Goal: Information Seeking & Learning: Check status

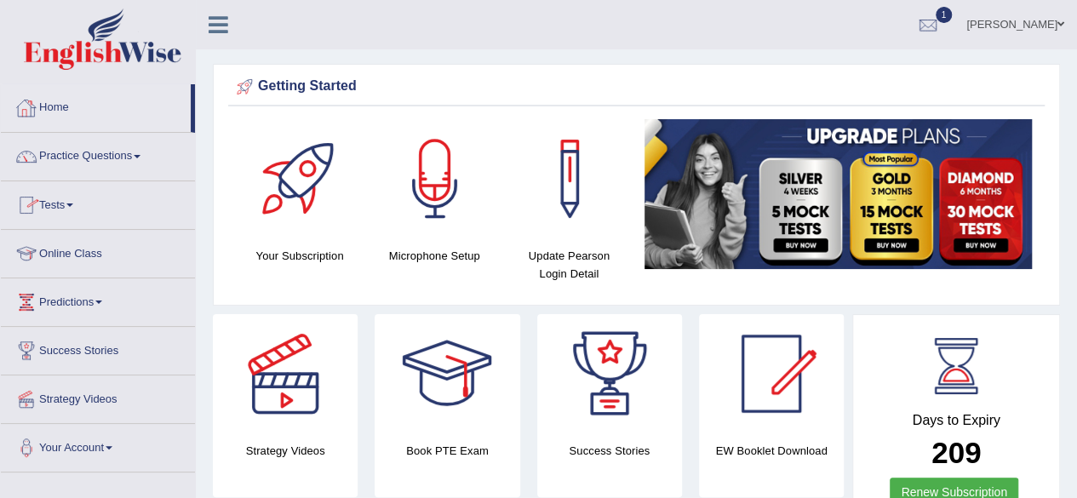
click at [43, 104] on link "Home" at bounding box center [96, 105] width 190 height 43
click at [54, 112] on link "Home" at bounding box center [96, 105] width 190 height 43
click at [952, 26] on link "1" at bounding box center [927, 22] width 51 height 44
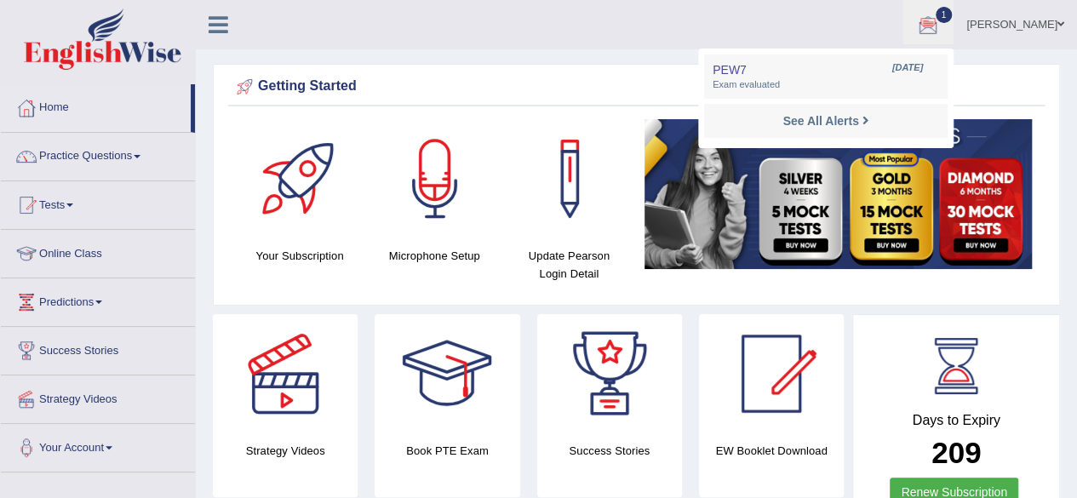
click at [643, 9] on ul "Simranjeet kaur Toggle navigation Username: simranjeetkaur_parramatta Access Ty…" at bounding box center [768, 24] width 617 height 49
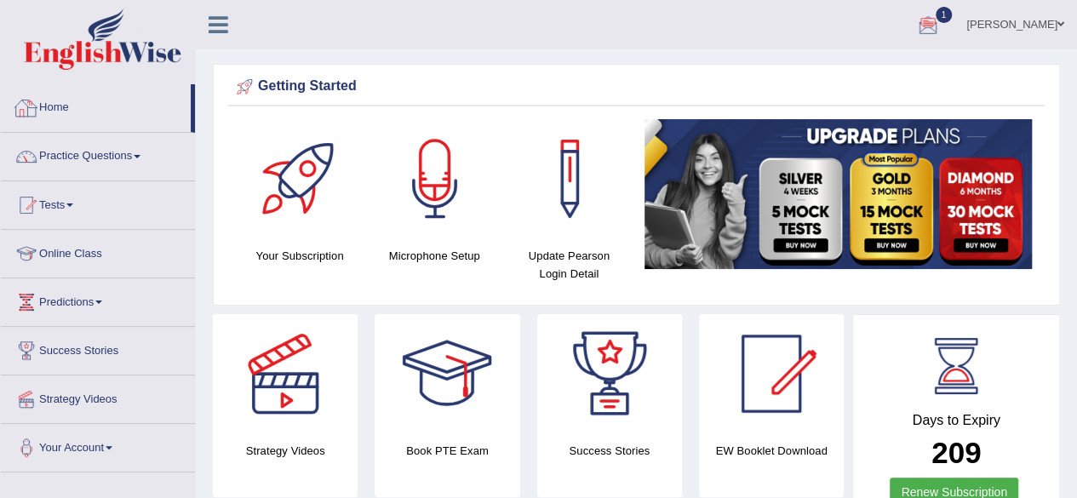
click at [51, 107] on link "Home" at bounding box center [96, 105] width 190 height 43
click at [54, 100] on link "Home" at bounding box center [96, 105] width 190 height 43
click at [87, 110] on link "Home" at bounding box center [96, 105] width 190 height 43
click at [49, 101] on link "Home" at bounding box center [96, 105] width 190 height 43
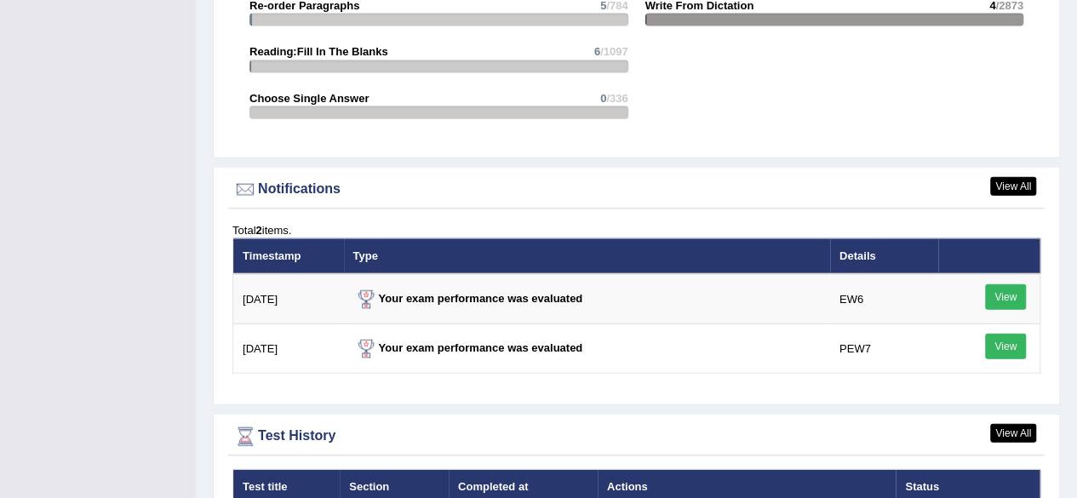
scroll to position [1952, 0]
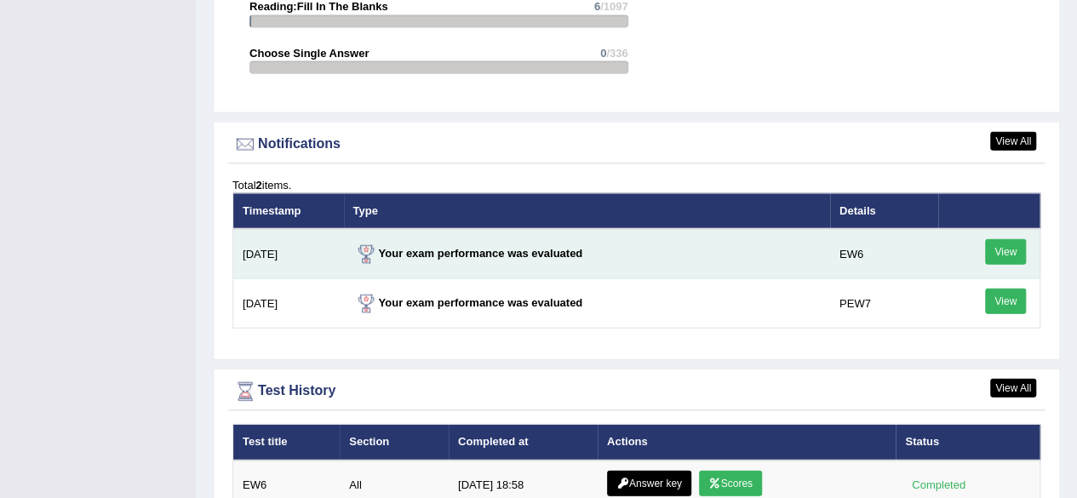
click at [1003, 244] on link "View" at bounding box center [1005, 252] width 41 height 26
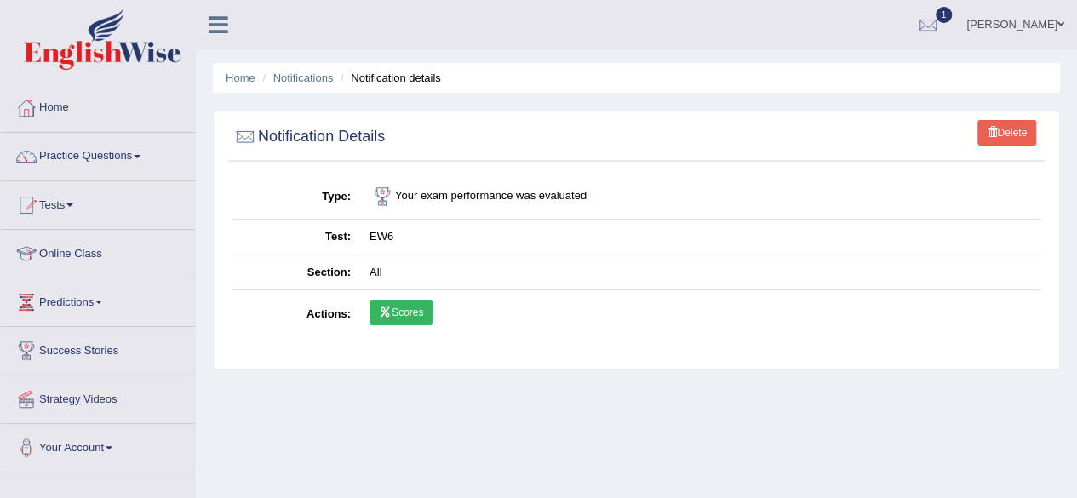
click at [397, 307] on link "Scores" at bounding box center [400, 313] width 63 height 26
click at [397, 309] on link "Scores" at bounding box center [400, 313] width 63 height 26
click at [52, 110] on link "Home" at bounding box center [98, 105] width 194 height 43
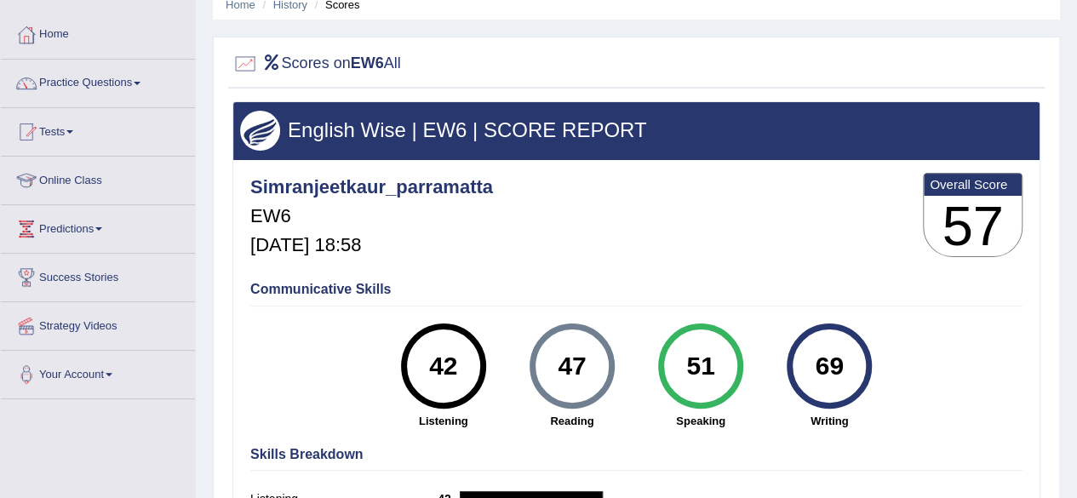
scroll to position [68, 0]
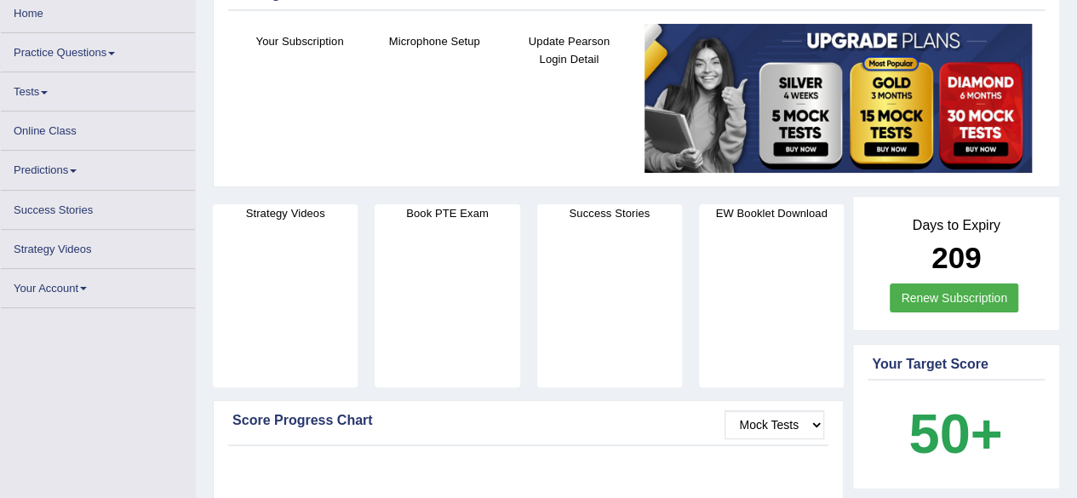
scroll to position [238, 0]
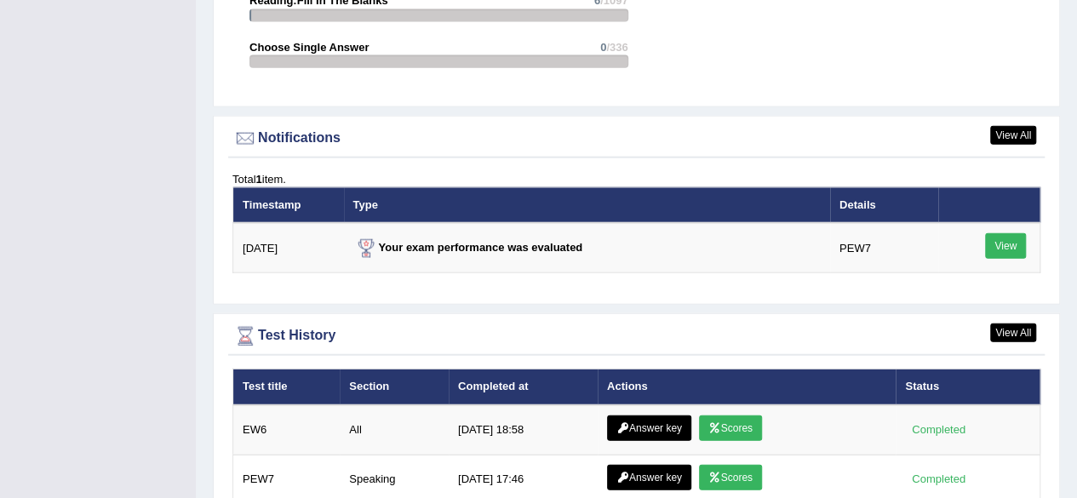
scroll to position [2129, 0]
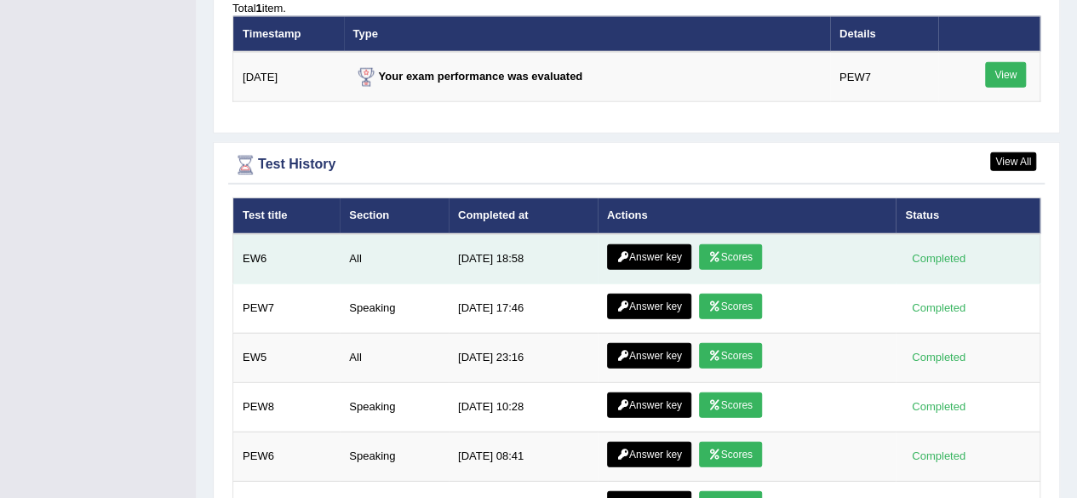
click at [730, 251] on link "Scores" at bounding box center [730, 257] width 63 height 26
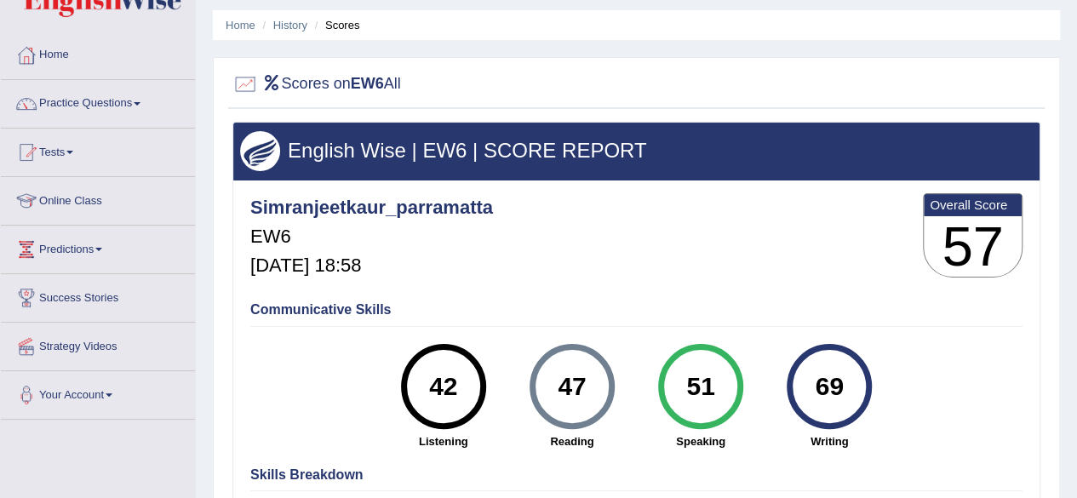
scroll to position [34, 0]
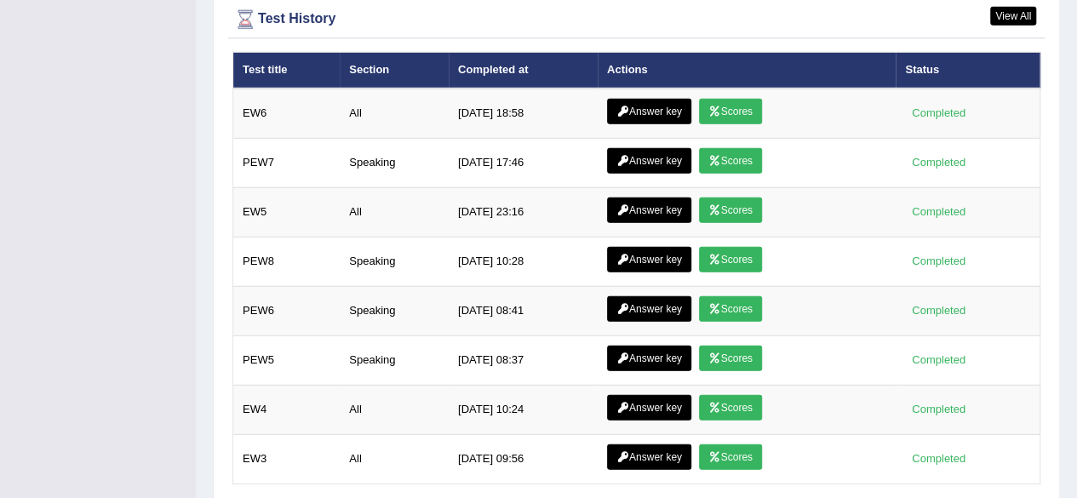
scroll to position [2329, 0]
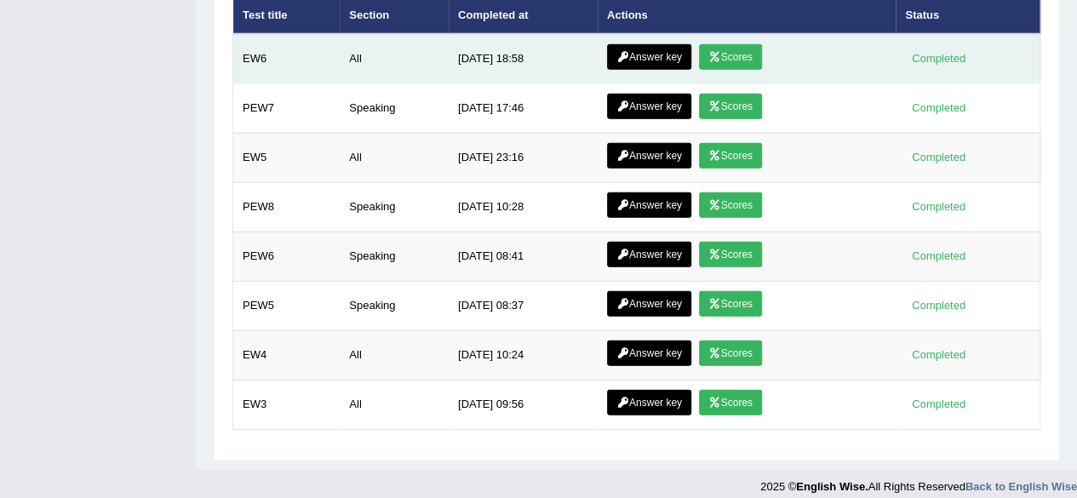
click at [653, 47] on link "Answer key" at bounding box center [649, 57] width 84 height 26
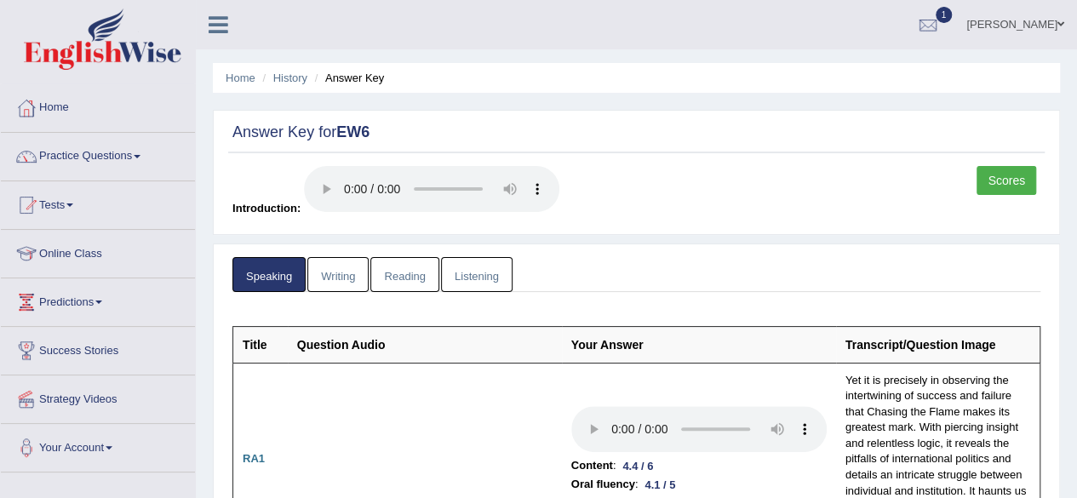
click at [337, 268] on link "Writing" at bounding box center [337, 274] width 61 height 35
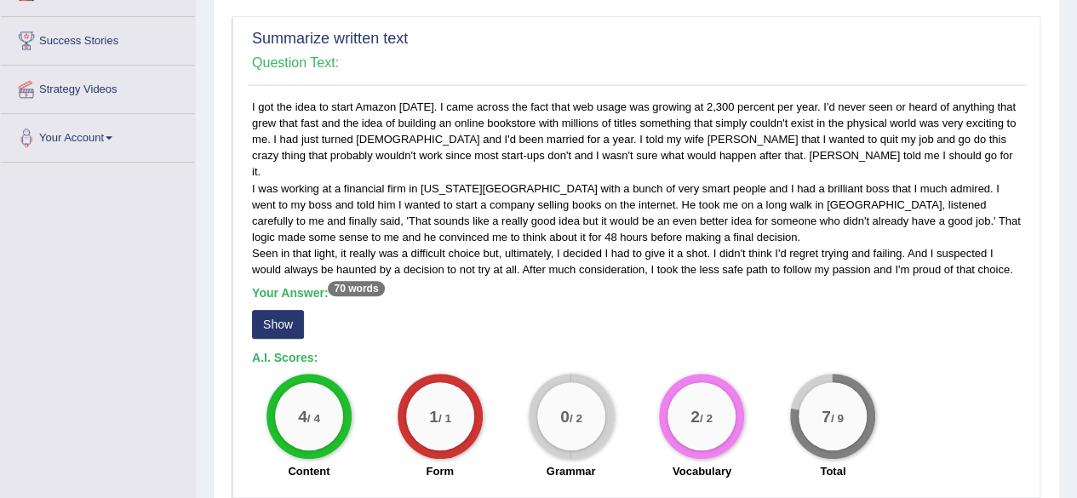
scroll to position [306, 0]
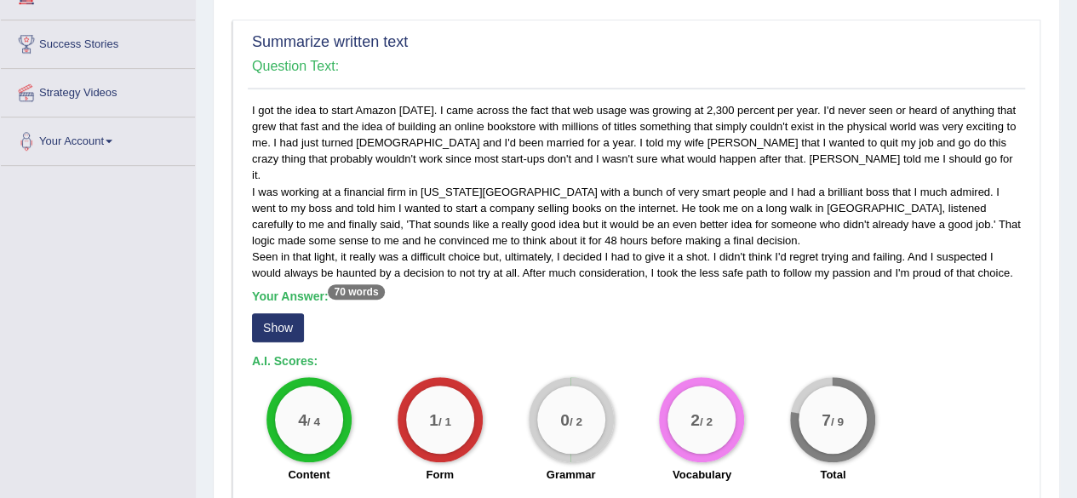
click at [268, 313] on button "Show" at bounding box center [278, 327] width 52 height 29
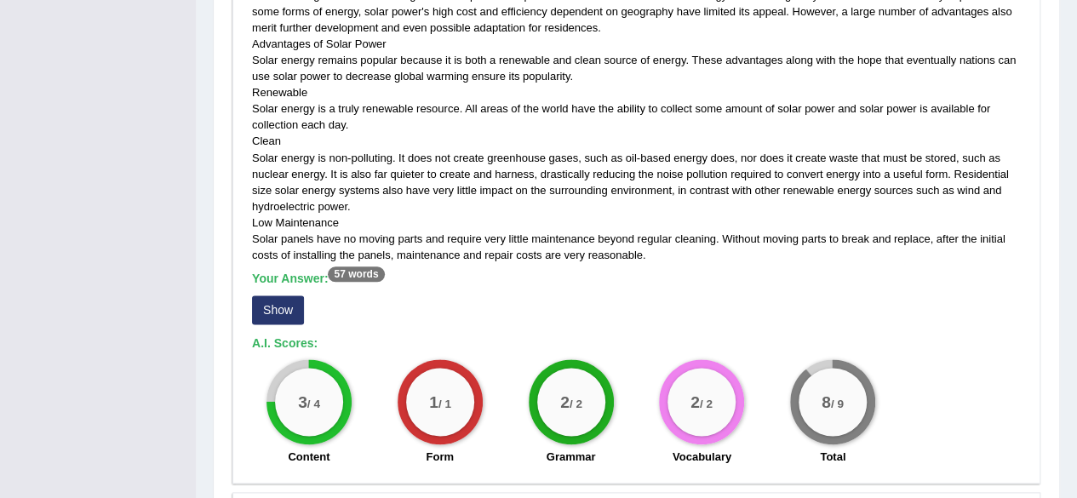
scroll to position [953, 0]
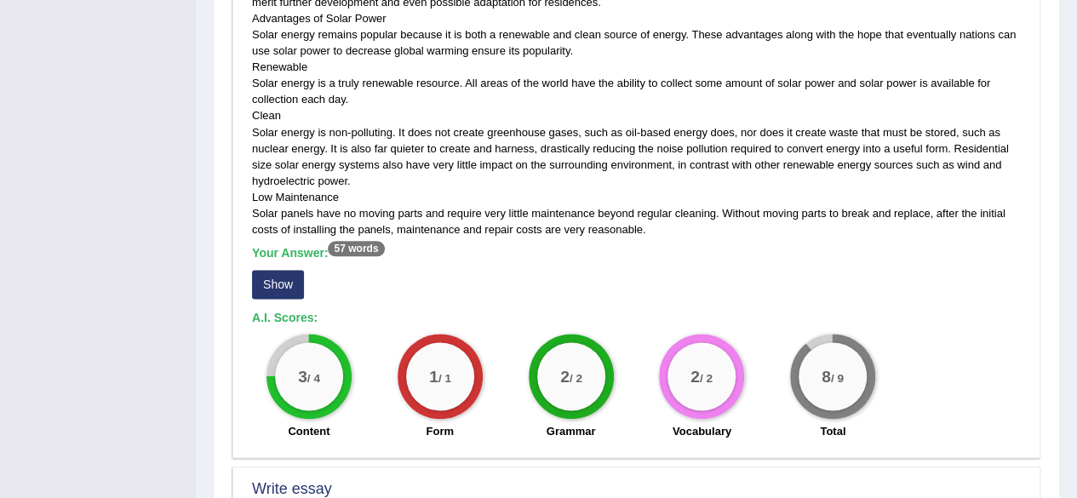
click at [294, 273] on button "Show" at bounding box center [278, 284] width 52 height 29
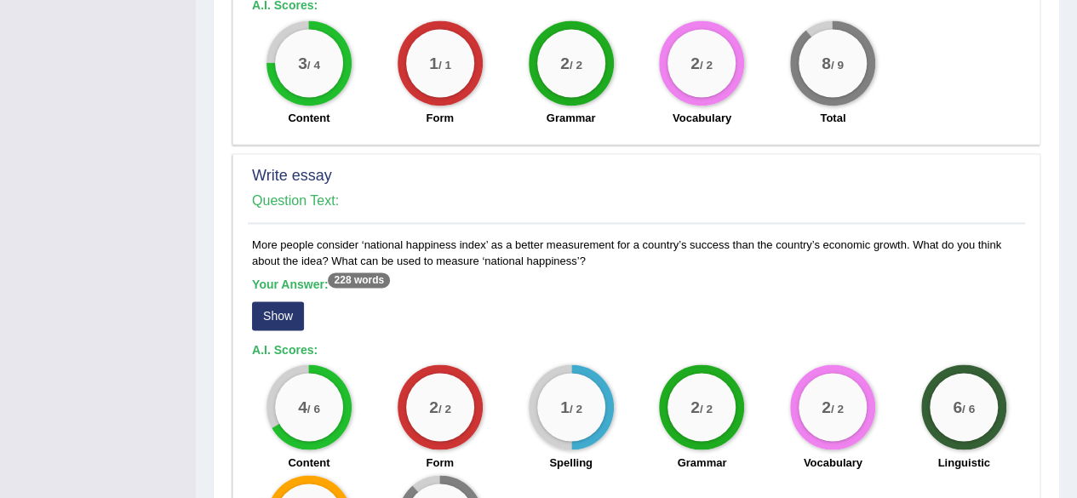
scroll to position [1418, 0]
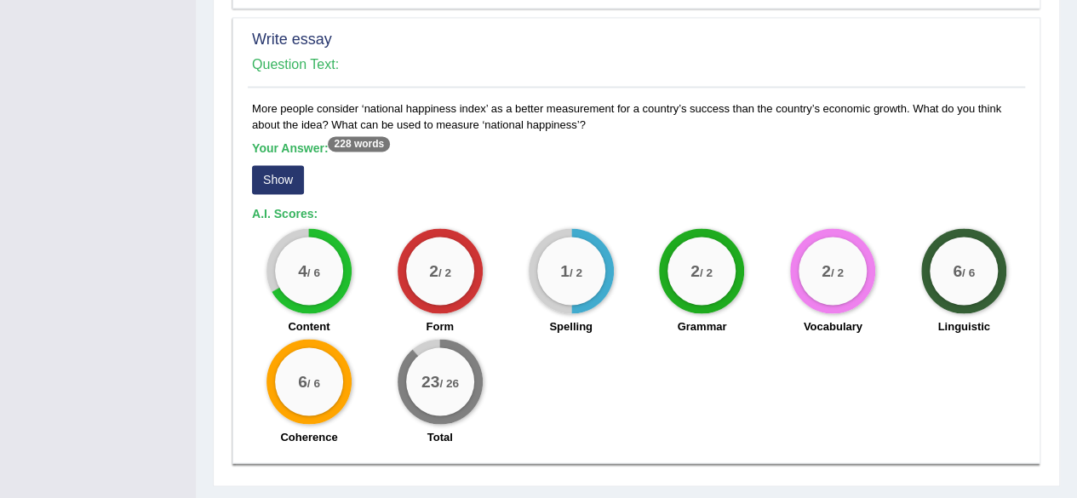
click at [292, 165] on button "Show" at bounding box center [278, 179] width 52 height 29
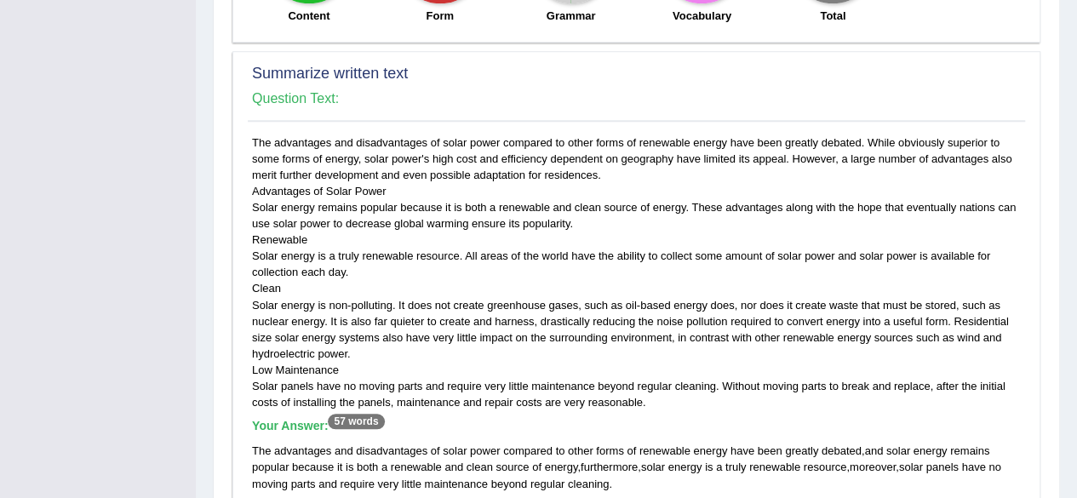
scroll to position [0, 0]
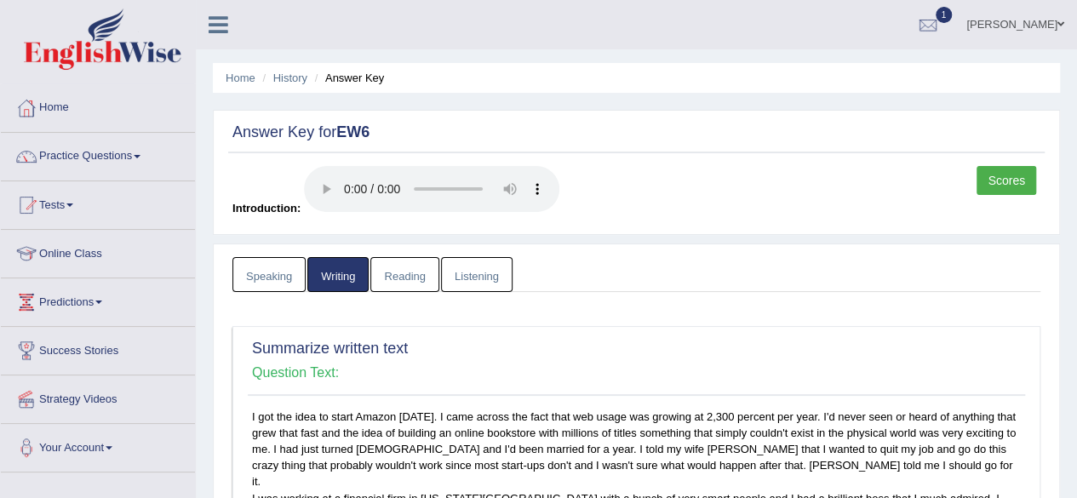
click at [388, 277] on link "Reading" at bounding box center [404, 274] width 68 height 35
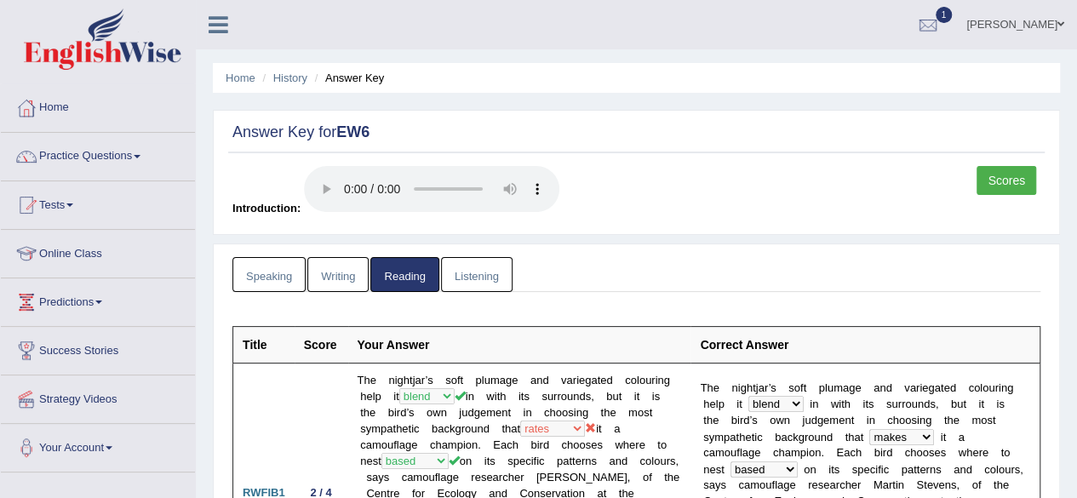
click at [456, 272] on link "Listening" at bounding box center [476, 274] width 71 height 35
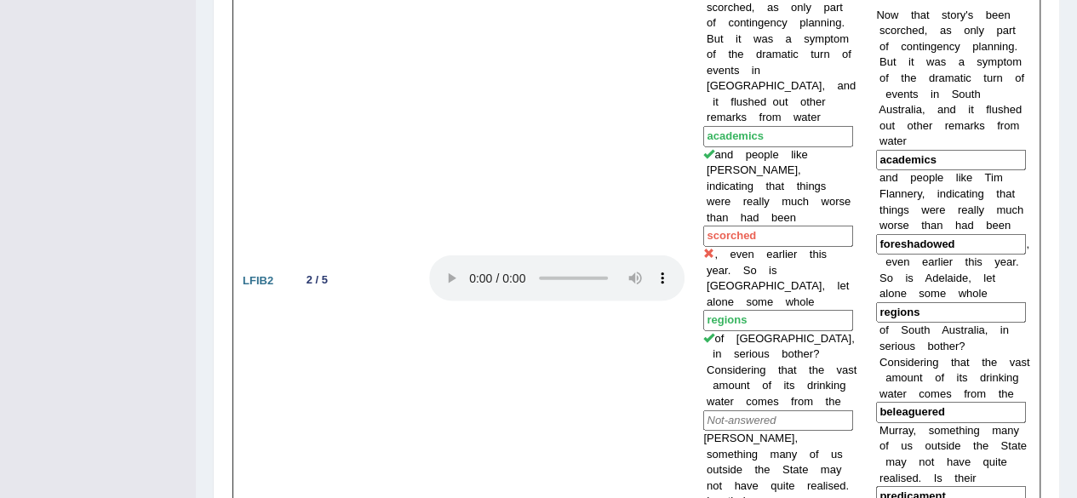
scroll to position [1772, 0]
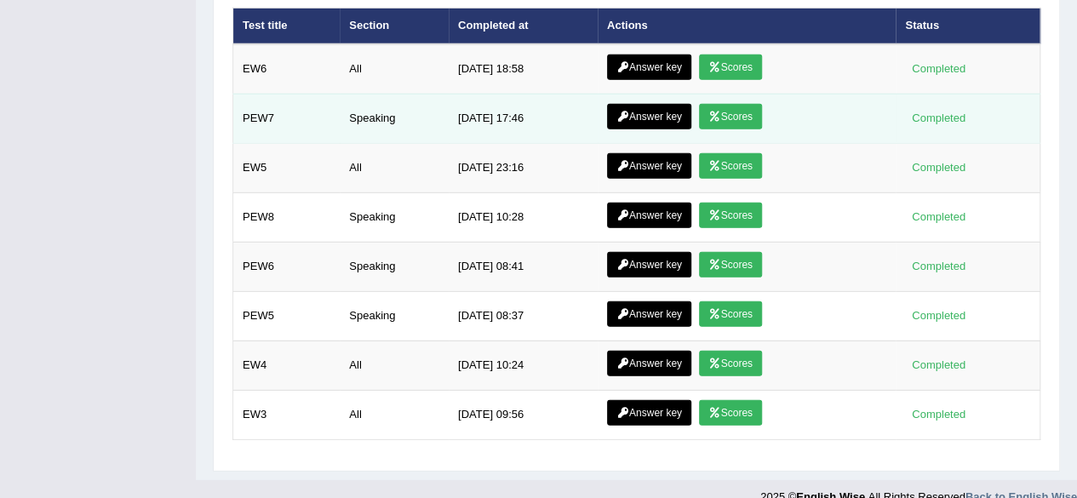
click at [717, 111] on icon at bounding box center [714, 116] width 13 height 10
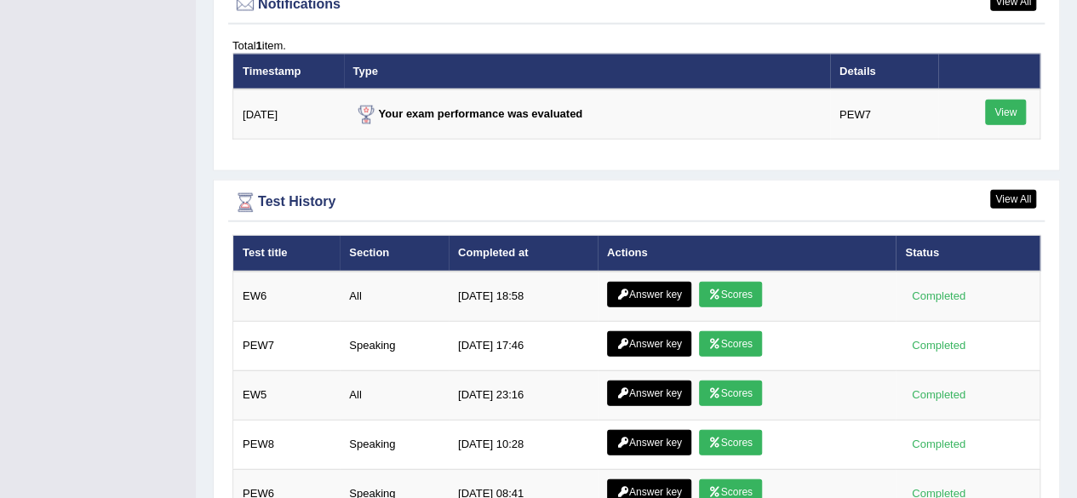
scroll to position [2080, 0]
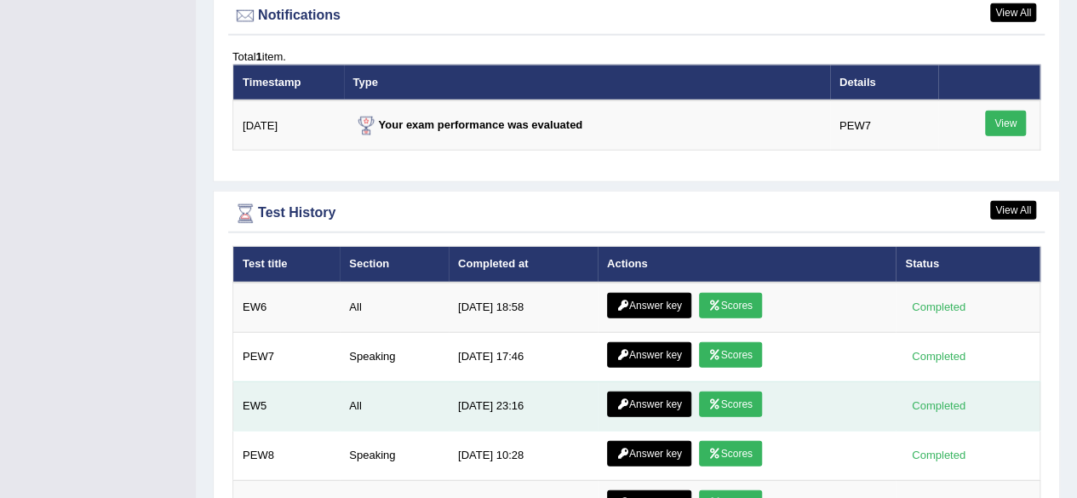
click at [716, 399] on icon at bounding box center [714, 404] width 13 height 10
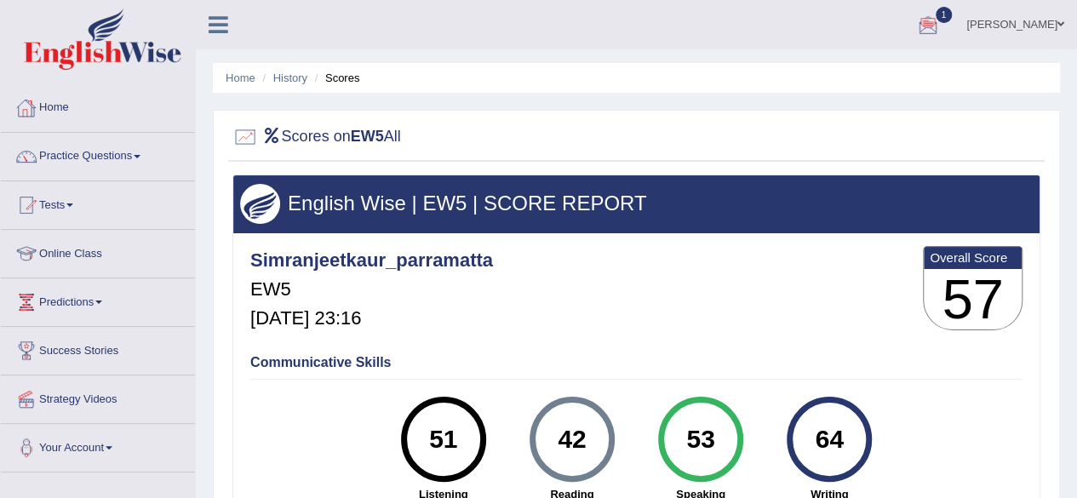
click at [71, 103] on link "Home" at bounding box center [98, 105] width 194 height 43
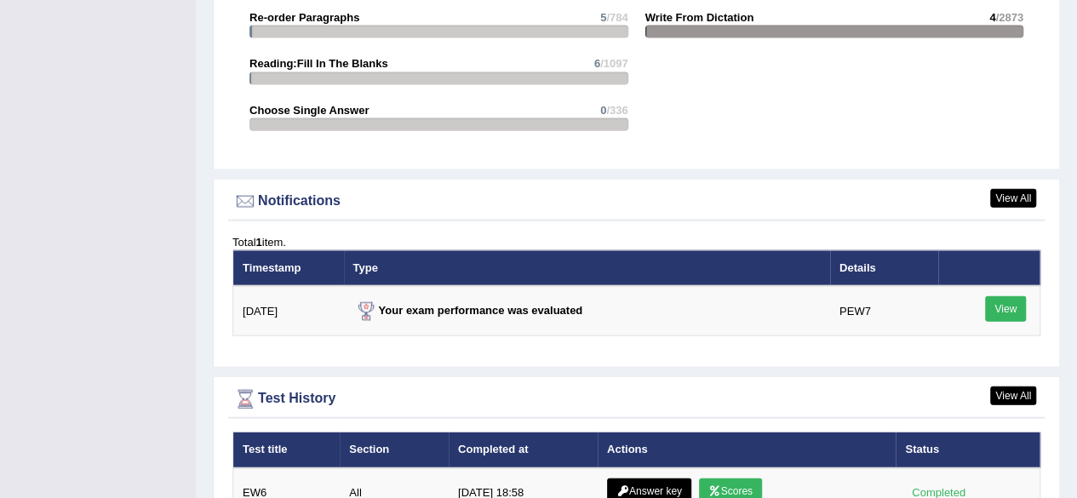
scroll to position [1917, 0]
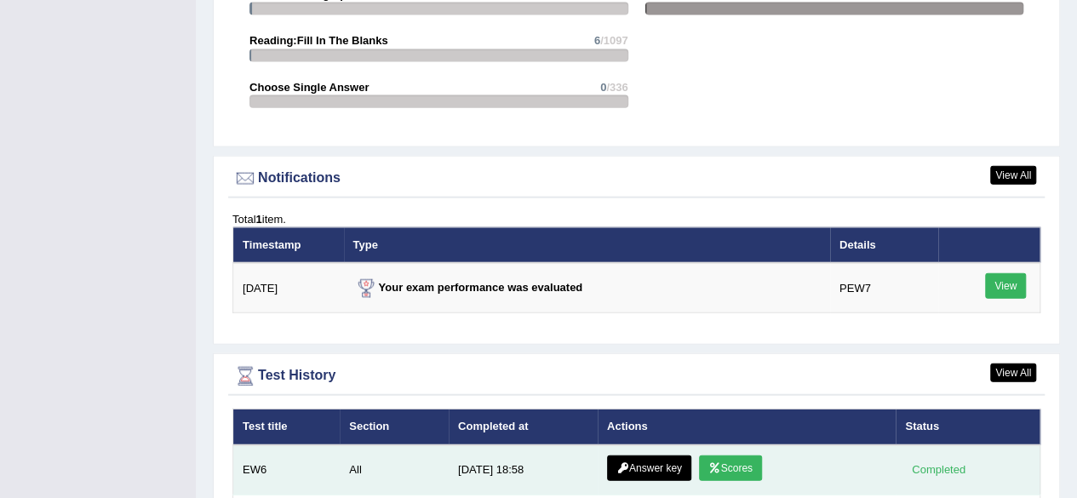
click at [748, 457] on link "Scores" at bounding box center [730, 468] width 63 height 26
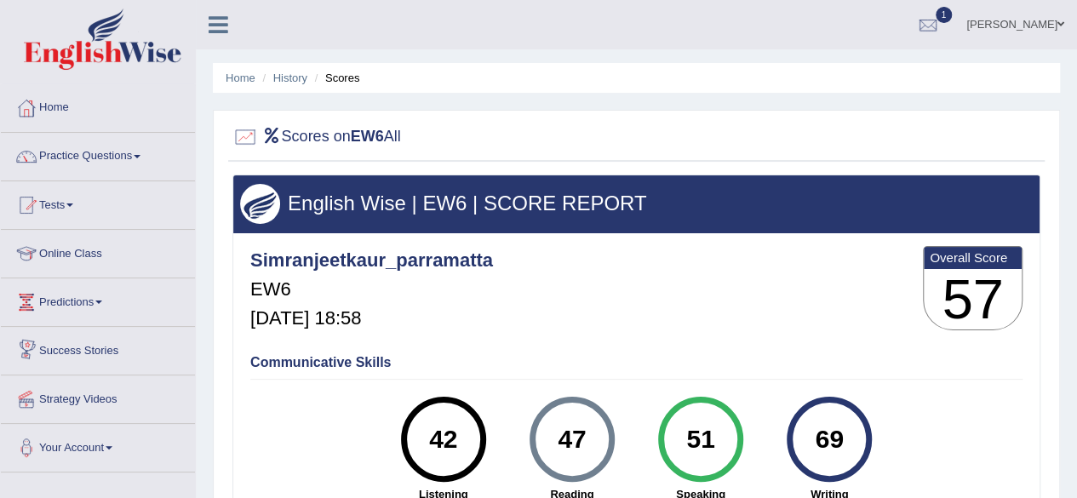
click at [119, 319] on link "Predictions" at bounding box center [98, 299] width 194 height 43
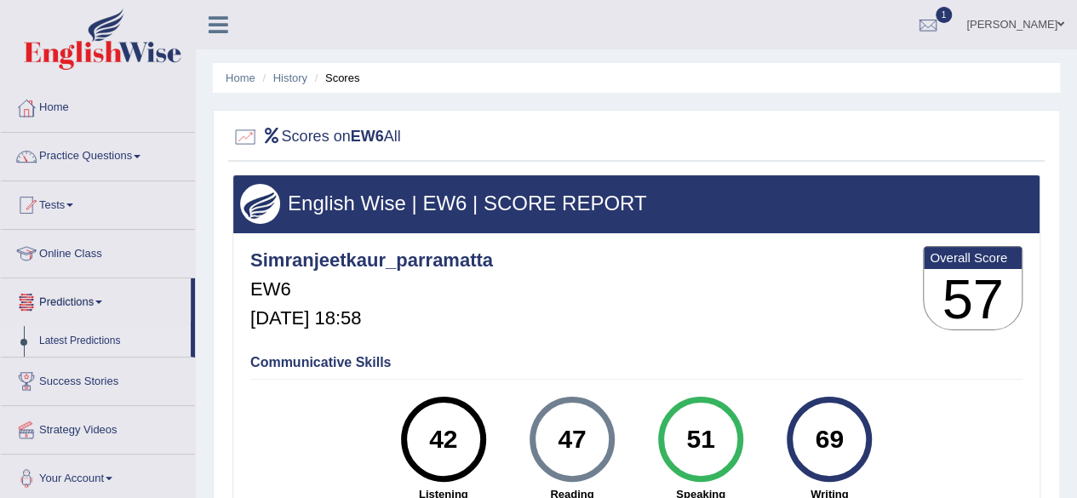
click at [111, 333] on link "Latest Predictions" at bounding box center [110, 341] width 159 height 31
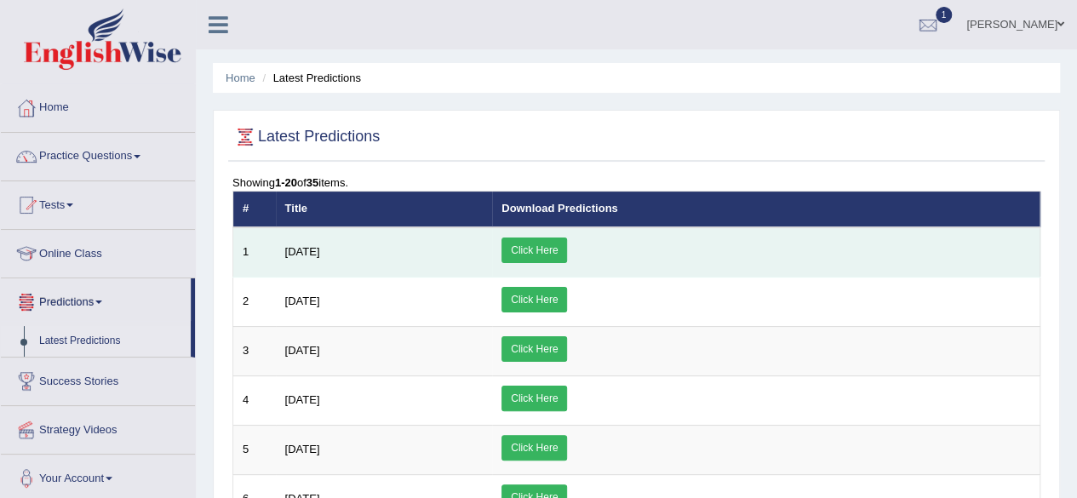
click at [567, 256] on link "Click Here" at bounding box center [534, 250] width 66 height 26
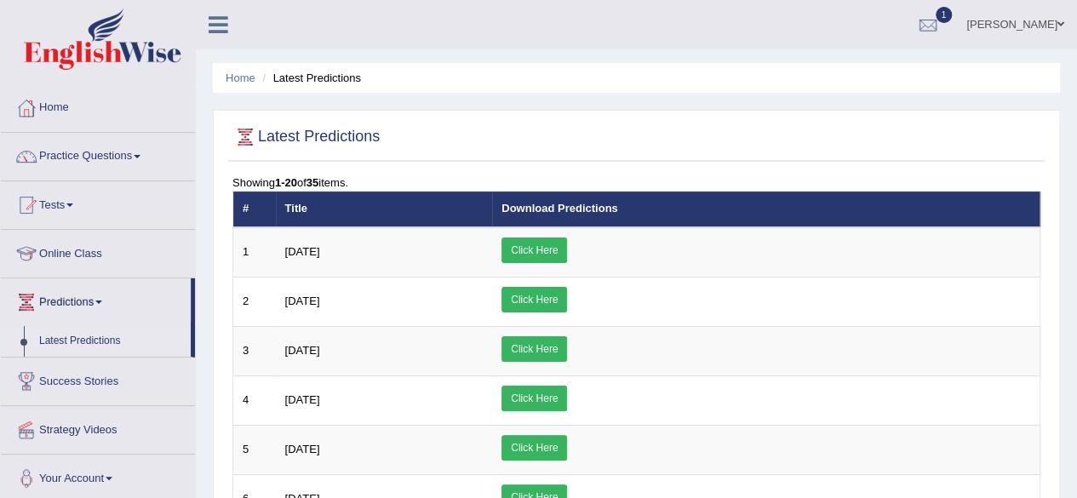
click at [117, 336] on link "Latest Predictions" at bounding box center [110, 341] width 159 height 31
click at [56, 94] on link "Home" at bounding box center [98, 105] width 194 height 43
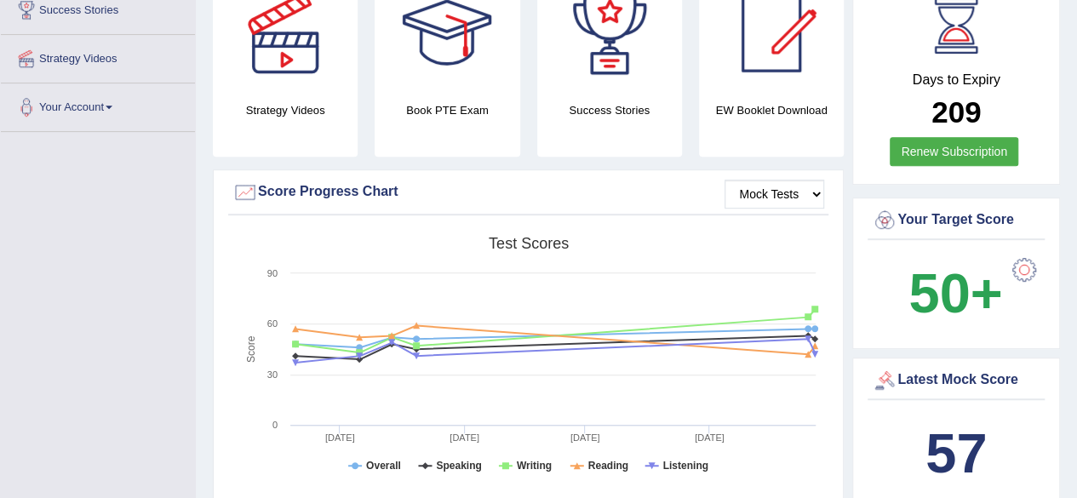
scroll to position [420, 0]
